Goal: Transaction & Acquisition: Obtain resource

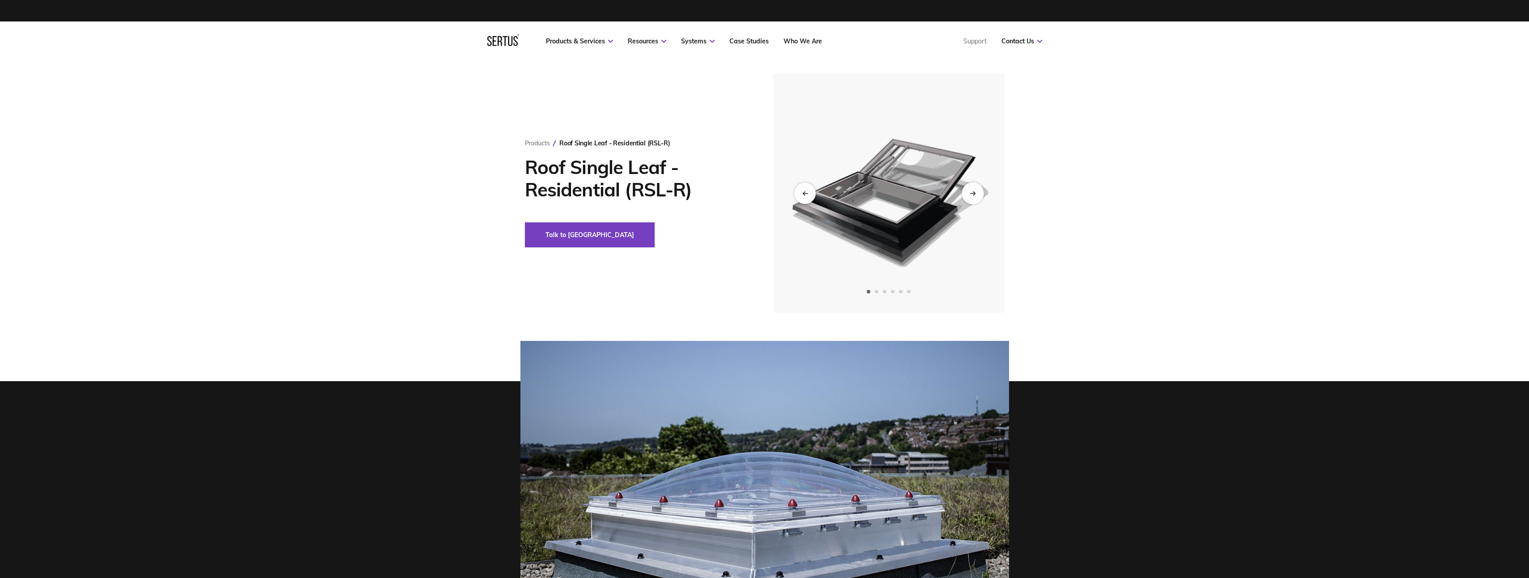
click at [981, 193] on div "Next slide" at bounding box center [973, 193] width 22 height 22
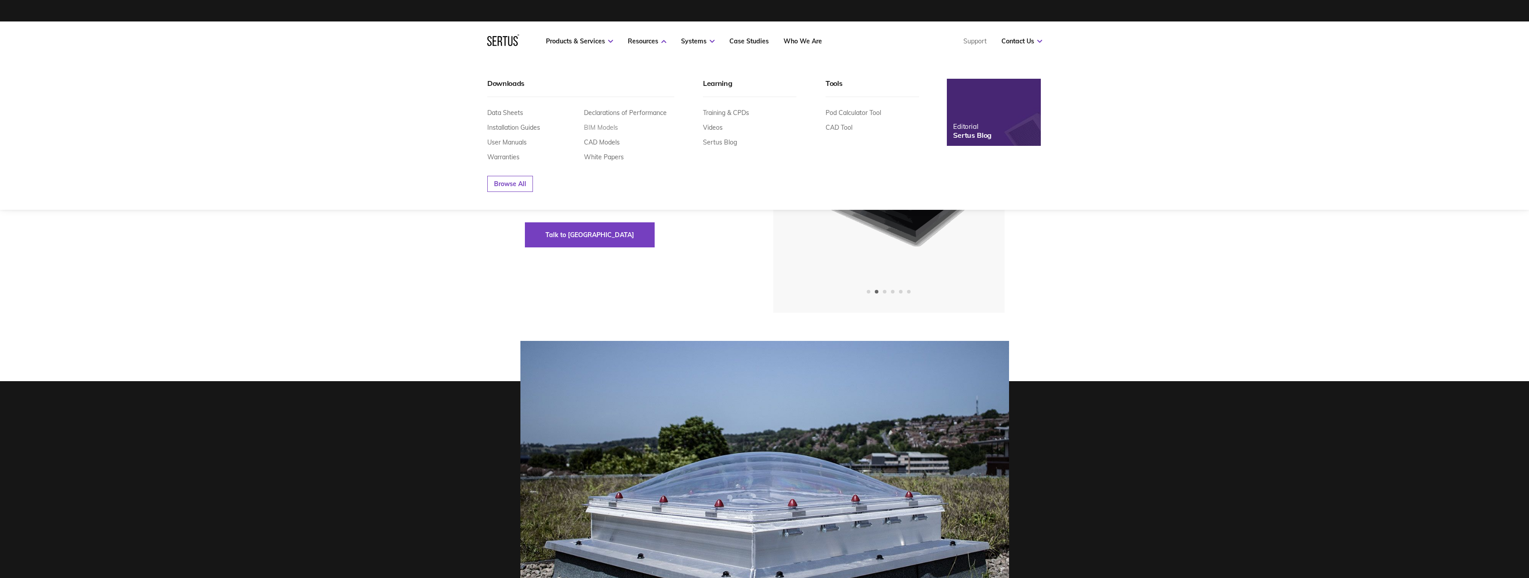
click at [598, 130] on link "BIM Models" at bounding box center [601, 128] width 34 height 8
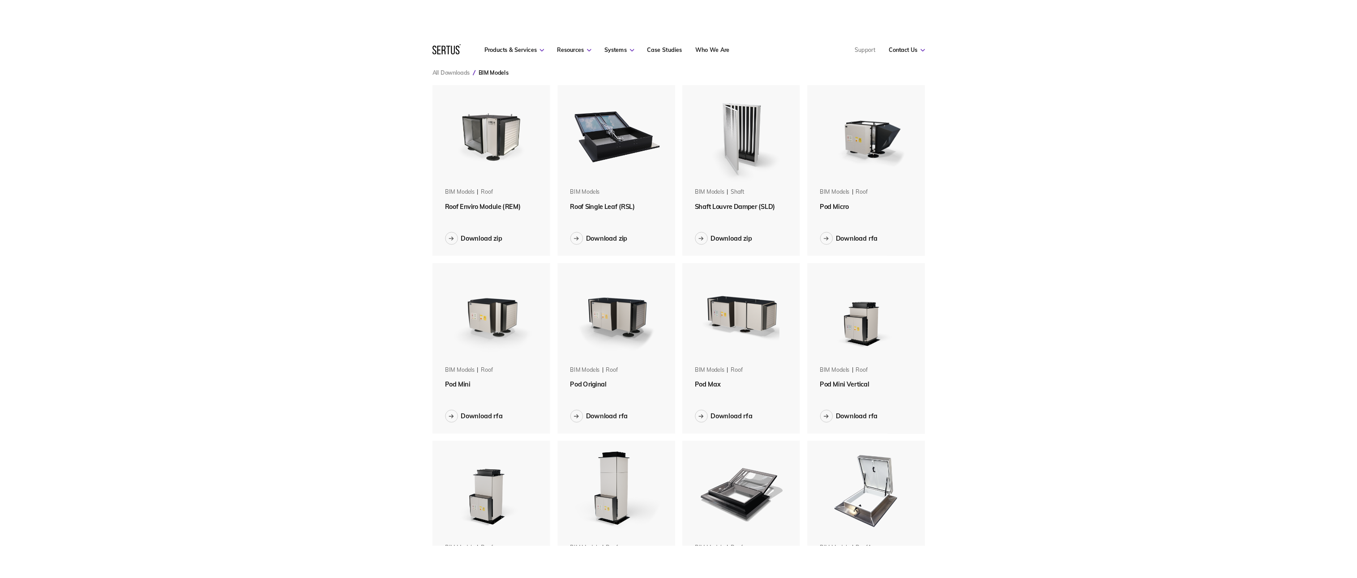
scroll to position [45, 0]
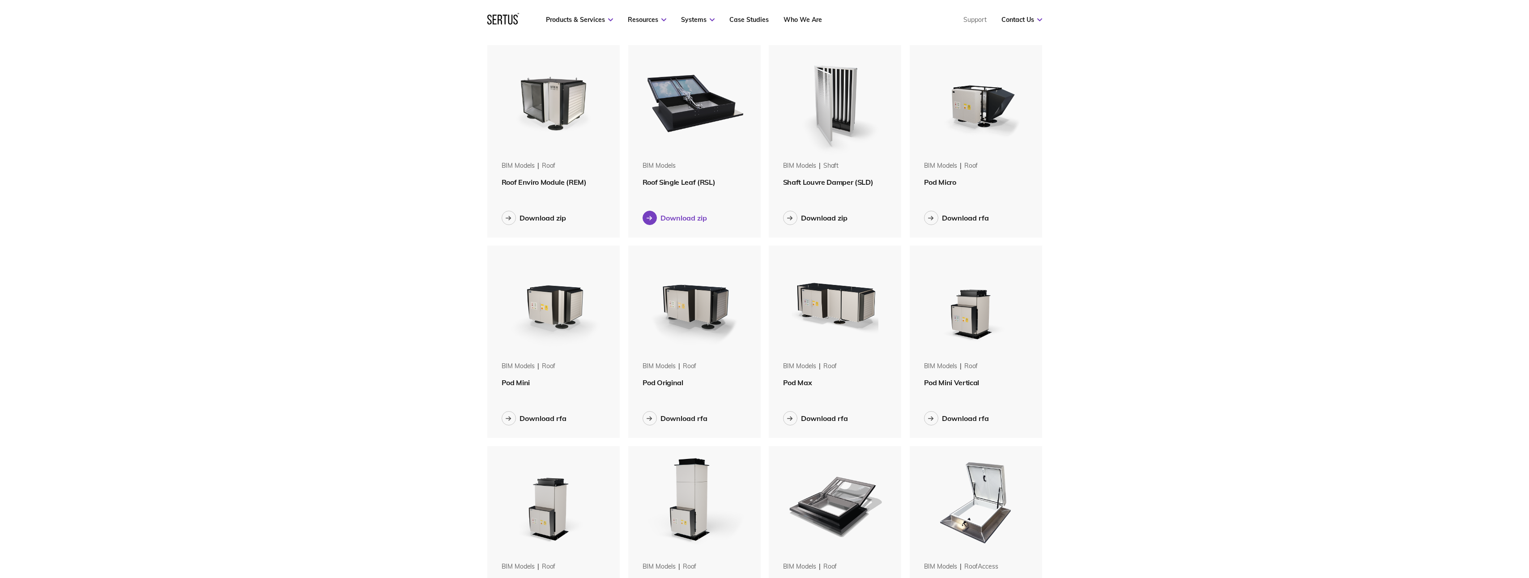
click at [653, 218] on div at bounding box center [650, 218] width 14 height 14
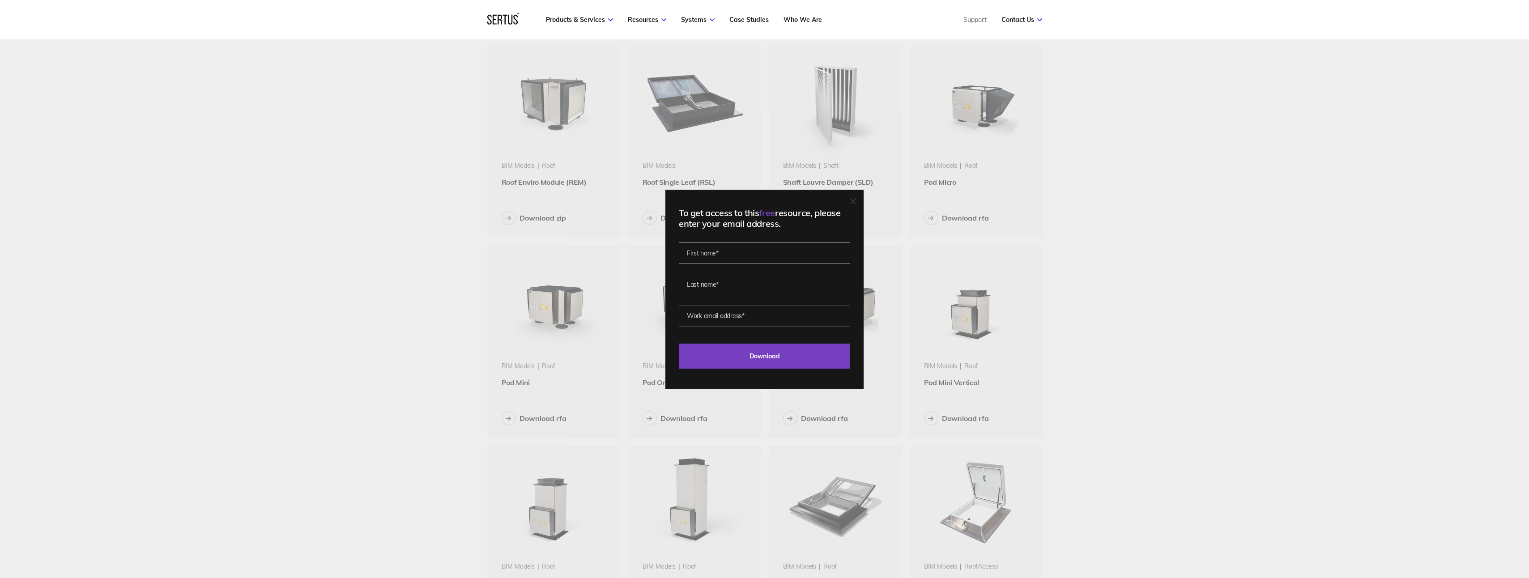
click at [721, 253] on input "text" at bounding box center [764, 253] width 171 height 21
type input "c"
type input "[PERSON_NAME]"
type input "Tyalor"
drag, startPoint x: 657, startPoint y: 285, endPoint x: 633, endPoint y: 283, distance: 24.2
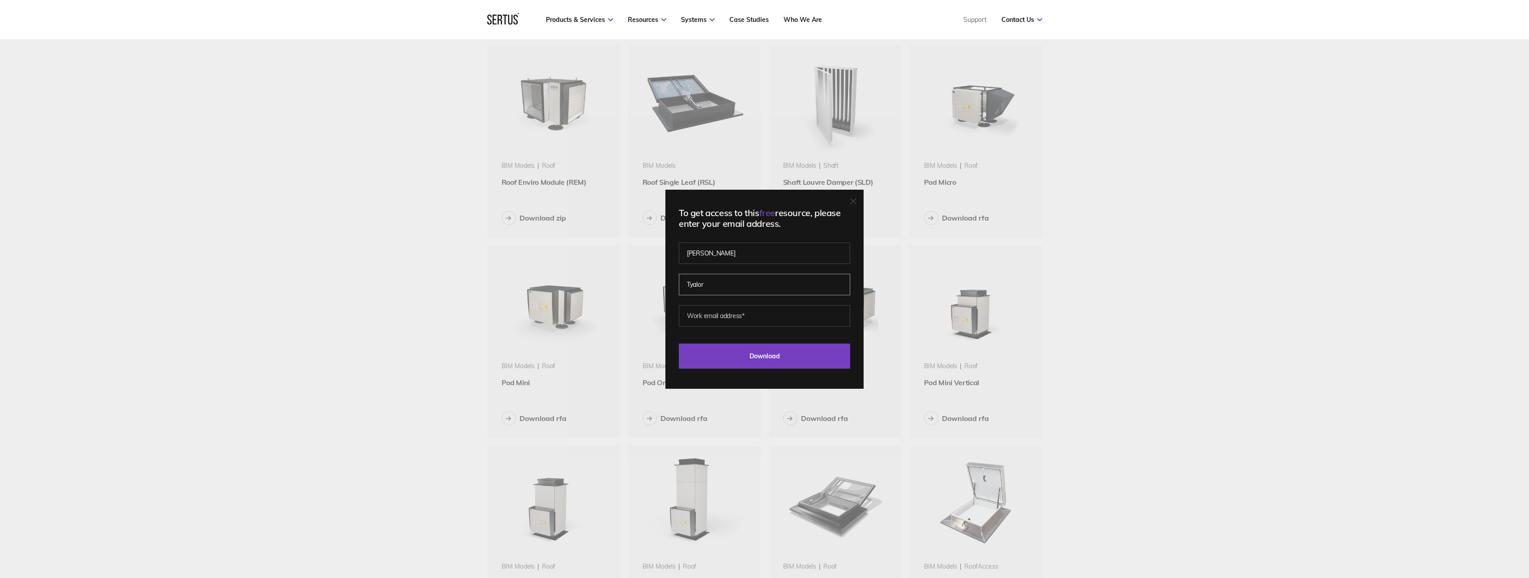
click at [633, 283] on div "To get access to this free resource, please enter your email address. [PERSON_N…" at bounding box center [764, 289] width 1529 height 578
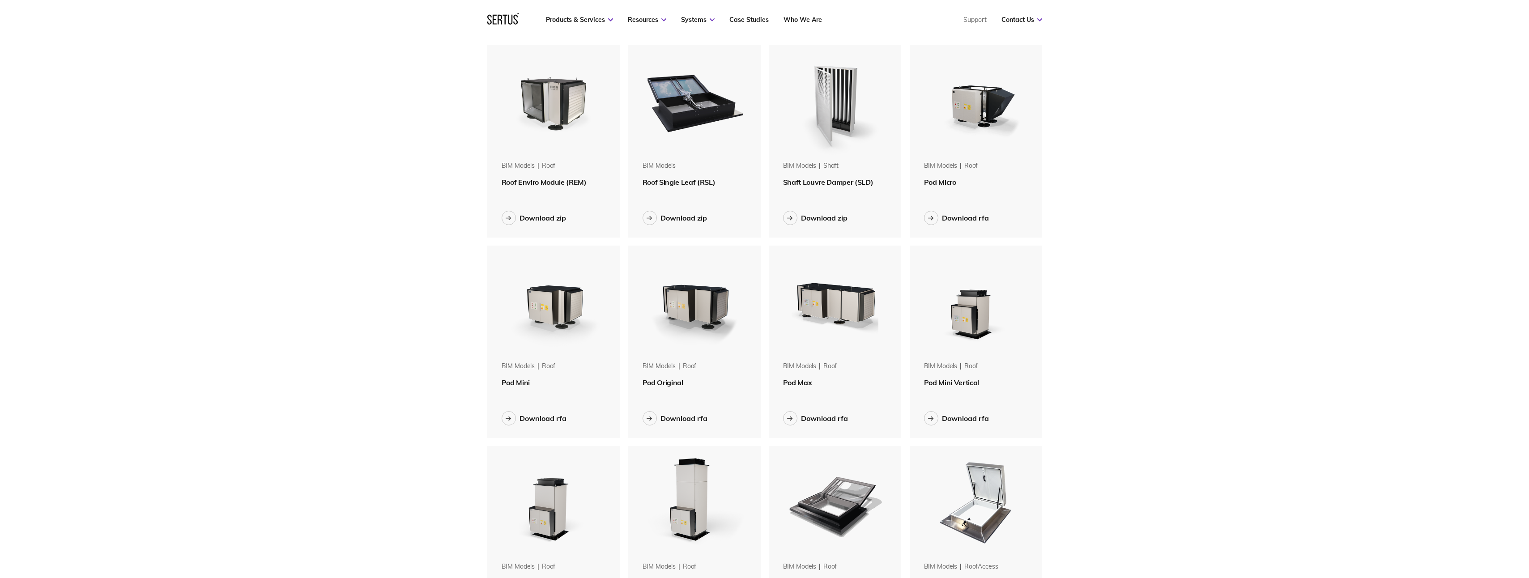
click at [675, 136] on img at bounding box center [694, 101] width 113 height 113
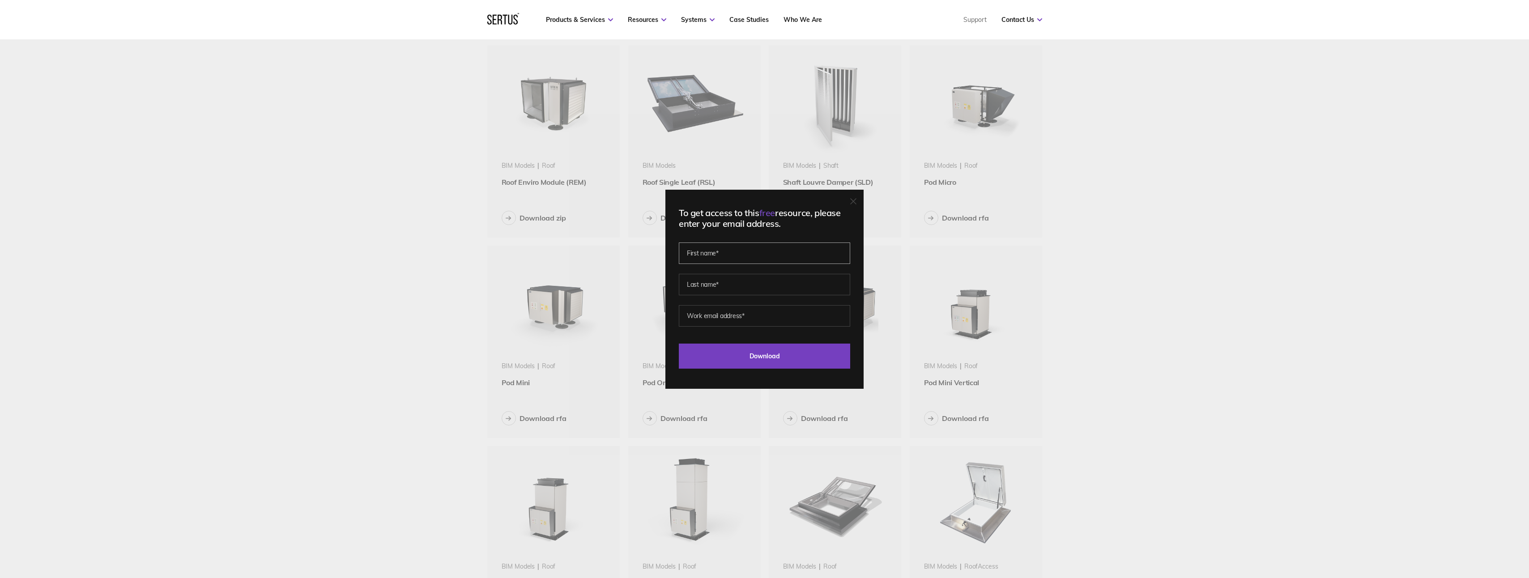
click at [711, 257] on input "text" at bounding box center [764, 253] width 171 height 21
type input "[PERSON_NAME]"
click at [691, 284] on input "[PERSON_NAME]" at bounding box center [764, 284] width 171 height 21
type input "[PERSON_NAME]"
click at [699, 315] on input "email" at bounding box center [764, 315] width 171 height 21
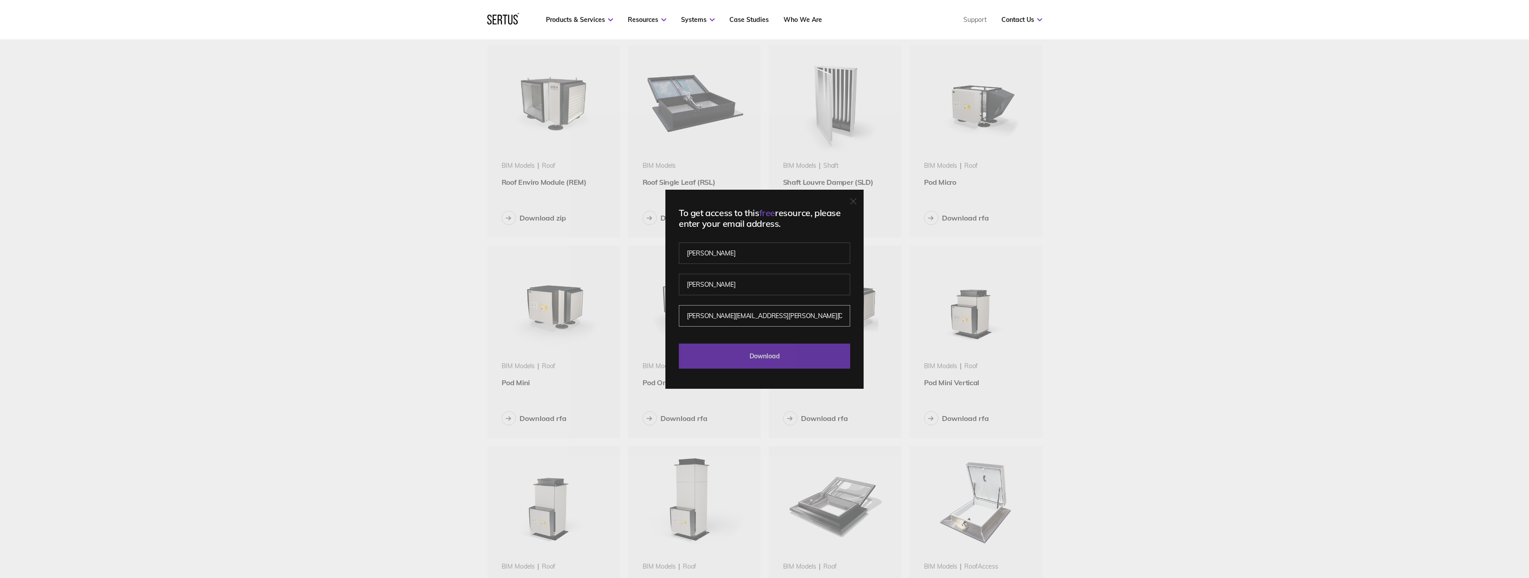
type input "[PERSON_NAME][EMAIL_ADDRESS][PERSON_NAME][DOMAIN_NAME]"
click at [763, 354] on input "Download" at bounding box center [764, 356] width 171 height 25
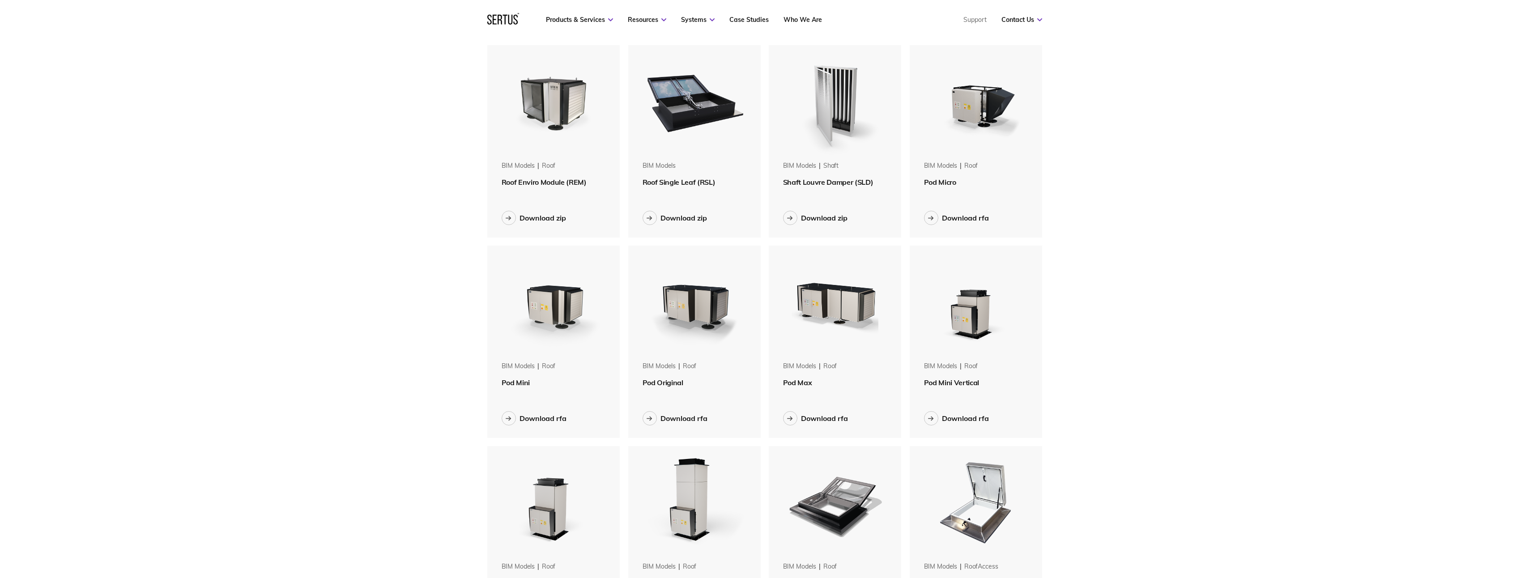
click at [709, 122] on img at bounding box center [694, 101] width 113 height 113
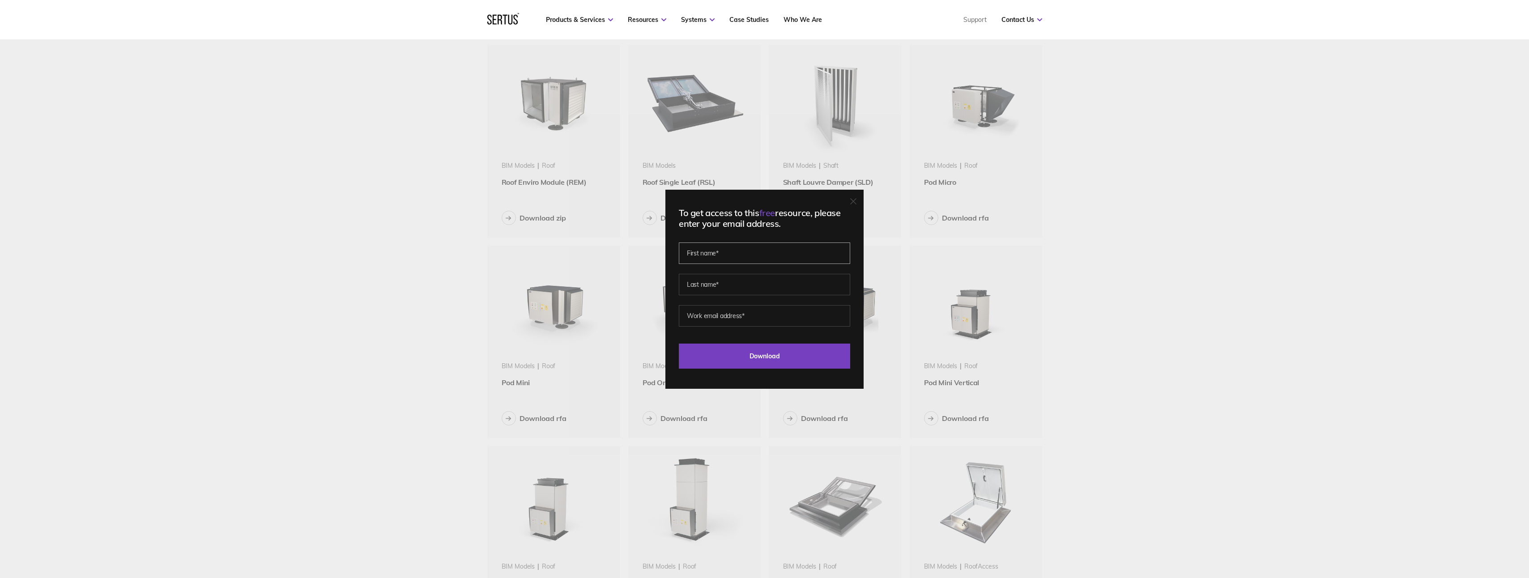
click at [735, 254] on input "text" at bounding box center [764, 253] width 171 height 21
type input "[PERSON_NAME]"
